Goal: Find specific page/section: Find specific page/section

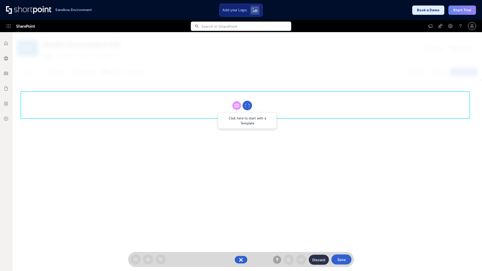
click at [248, 106] on circle at bounding box center [248, 106] width 10 height 10
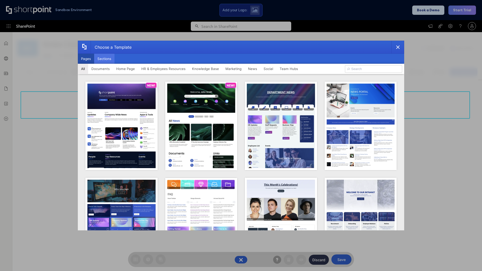
click at [104, 59] on button "Sections" at bounding box center [104, 59] width 20 height 10
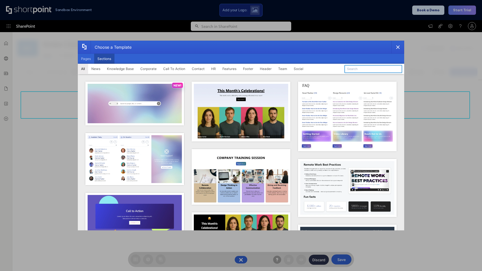
type input "Contact Cta"
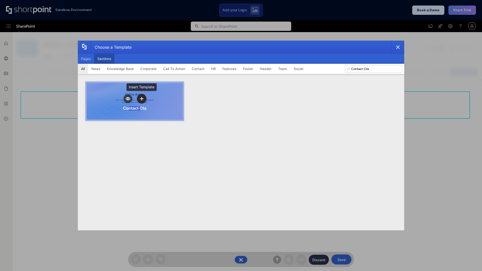
click at [142, 99] on icon "template selector" at bounding box center [142, 99] width 4 height 4
